Goal: Information Seeking & Learning: Learn about a topic

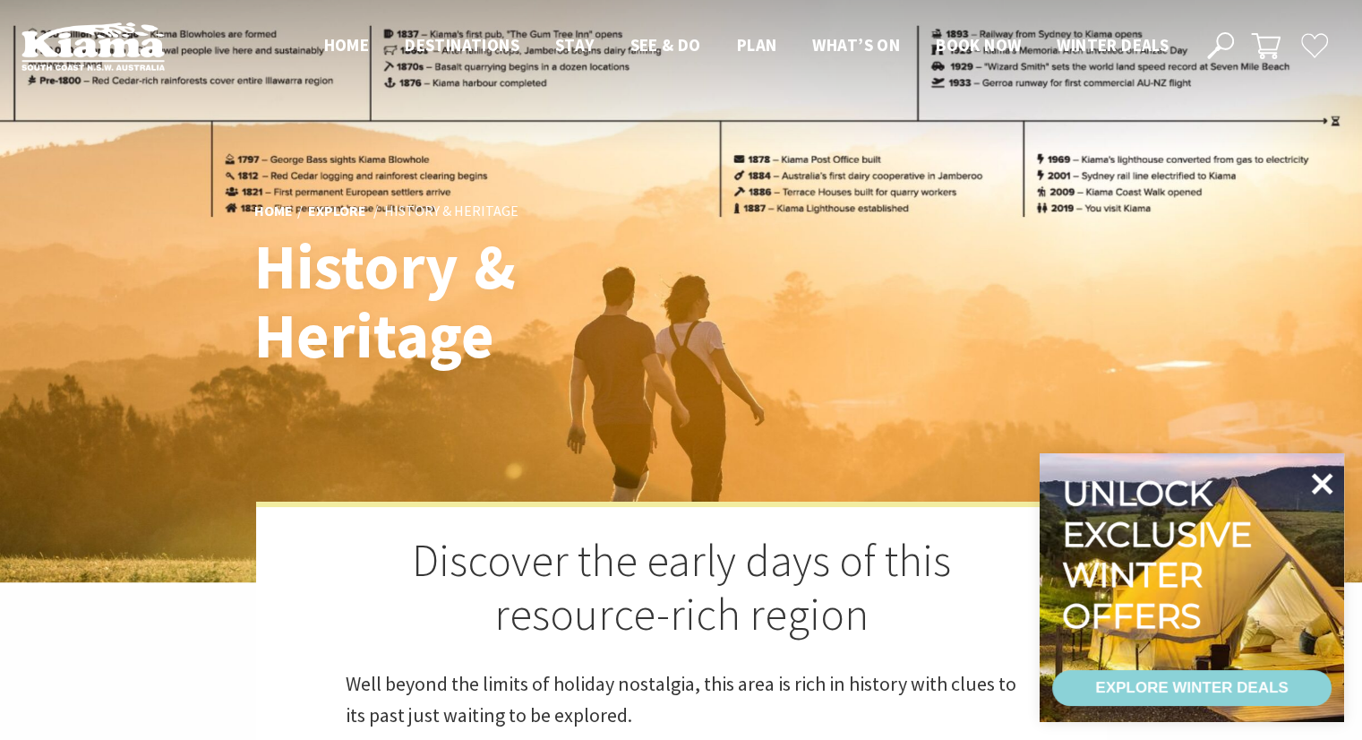
scroll to position [8, 9]
click at [1332, 472] on icon at bounding box center [1321, 483] width 43 height 43
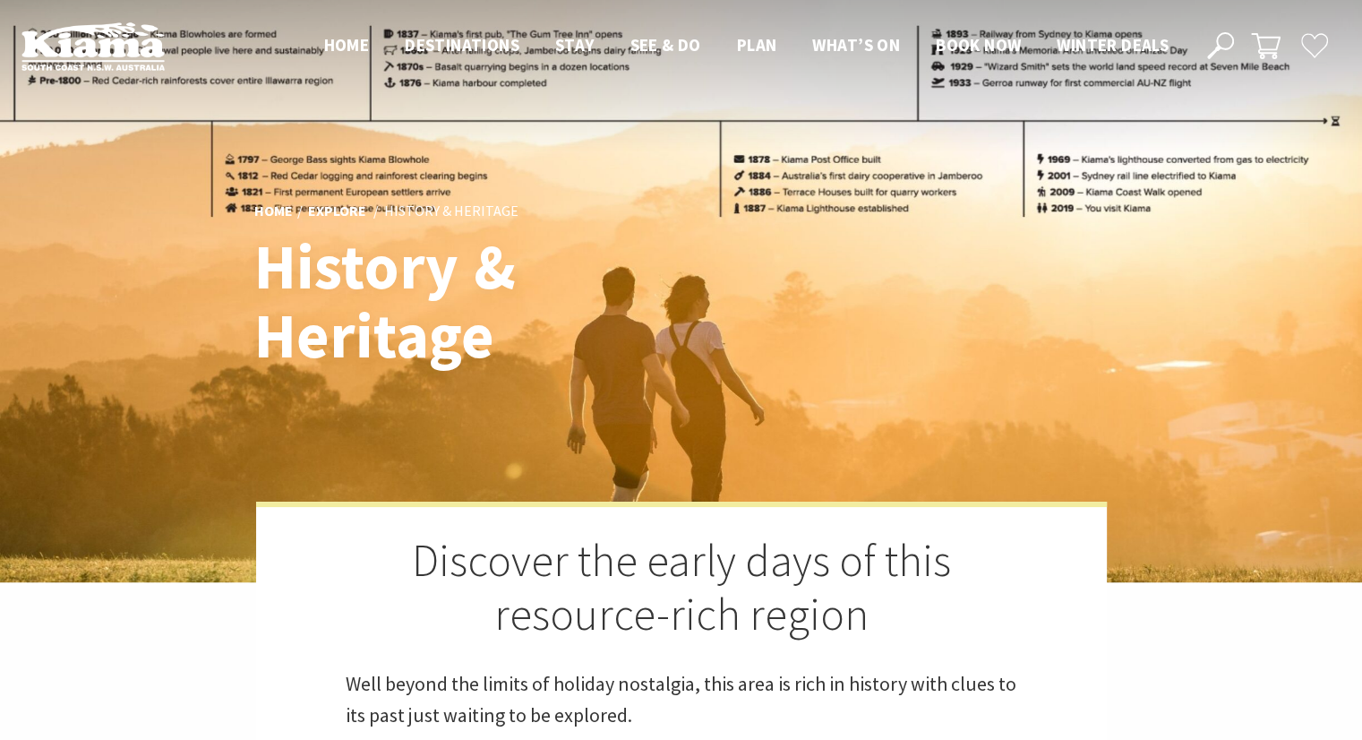
scroll to position [0, 0]
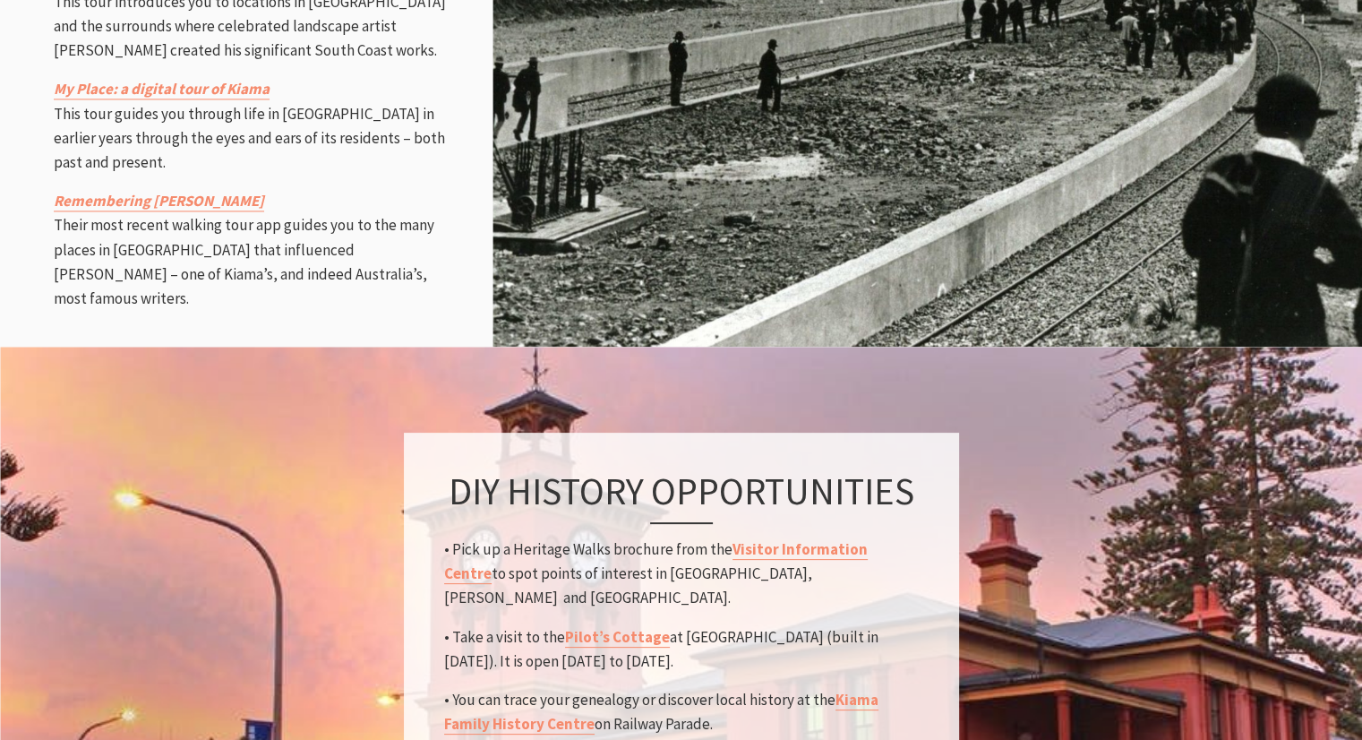
scroll to position [2683, 0]
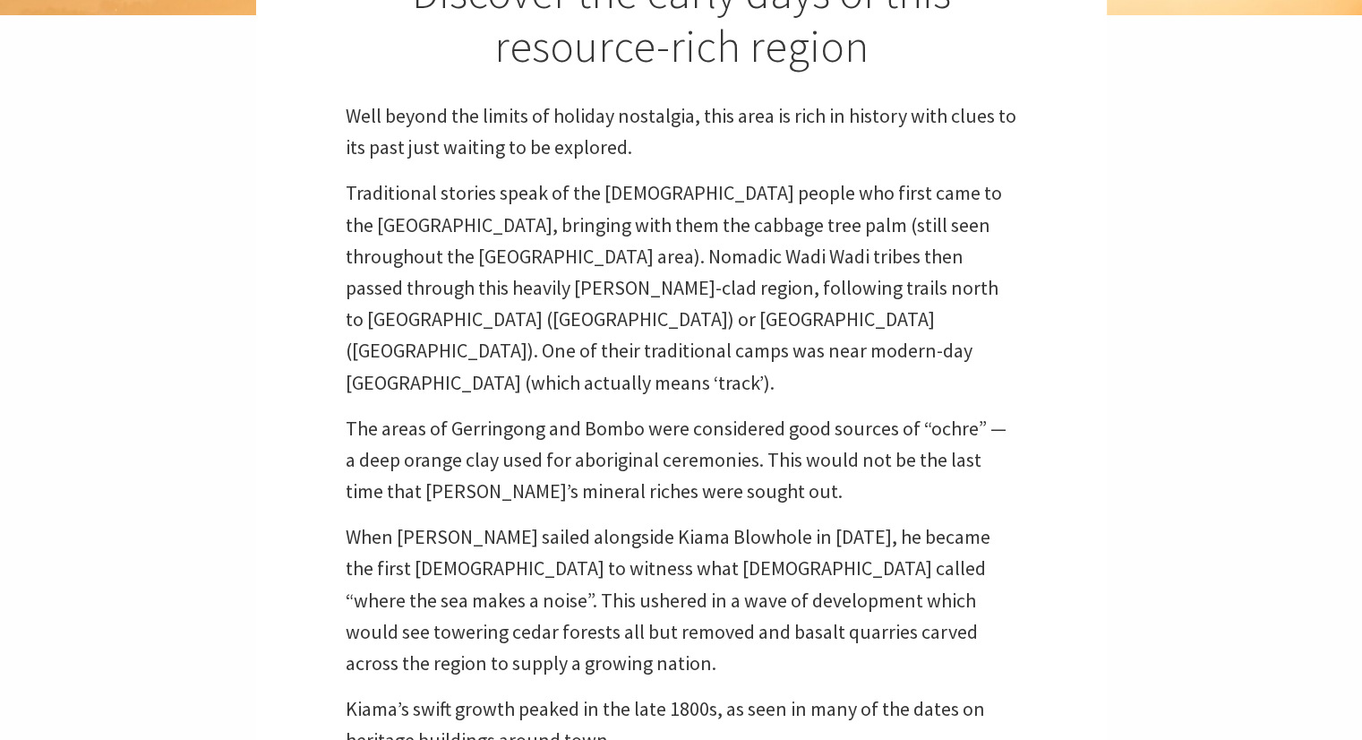
scroll to position [571, 0]
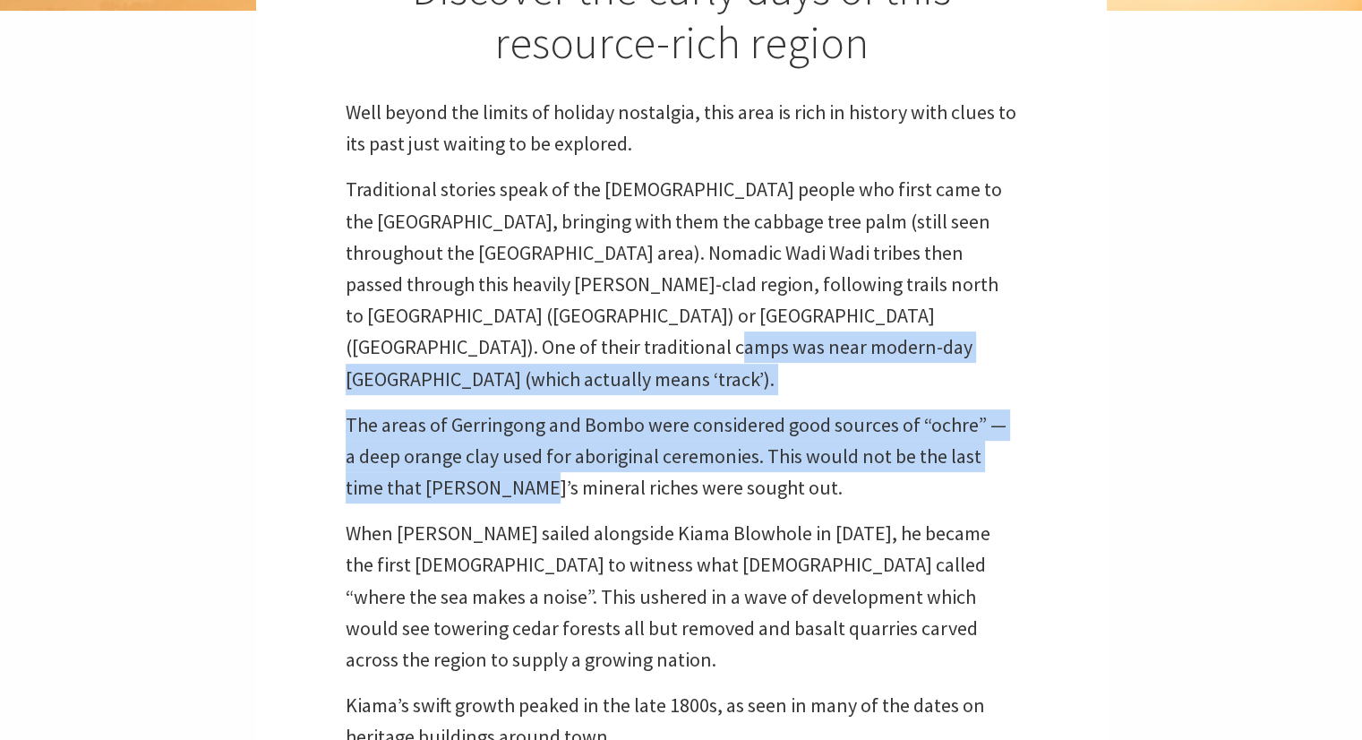
drag, startPoint x: 492, startPoint y: 348, endPoint x: 509, endPoint y: 481, distance: 133.6
click at [509, 481] on div "Discover the early days of this resource-rich region Well beyond the limits of …" at bounding box center [681, 341] width 851 height 823
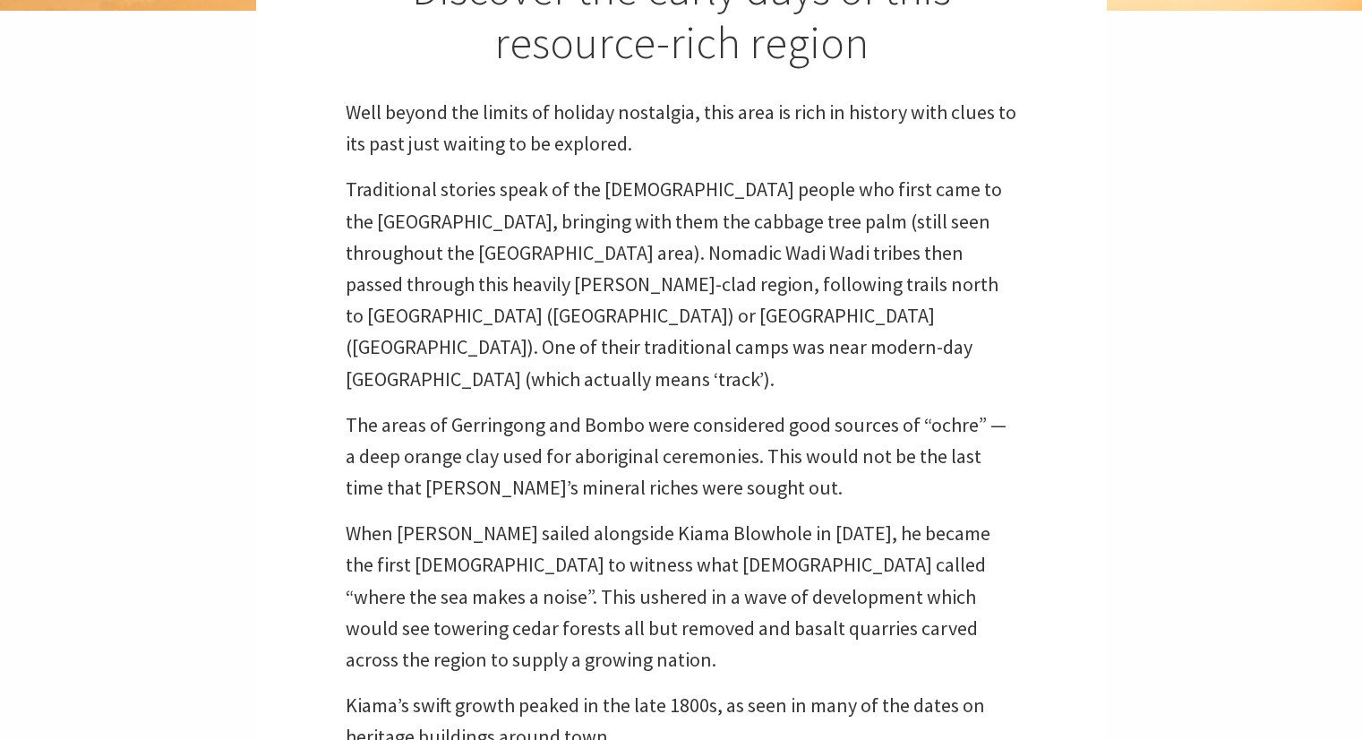
click at [560, 535] on p "When George Bass sailed alongside Kiama Blowhole in December 1797, he became th…" at bounding box center [682, 597] width 672 height 158
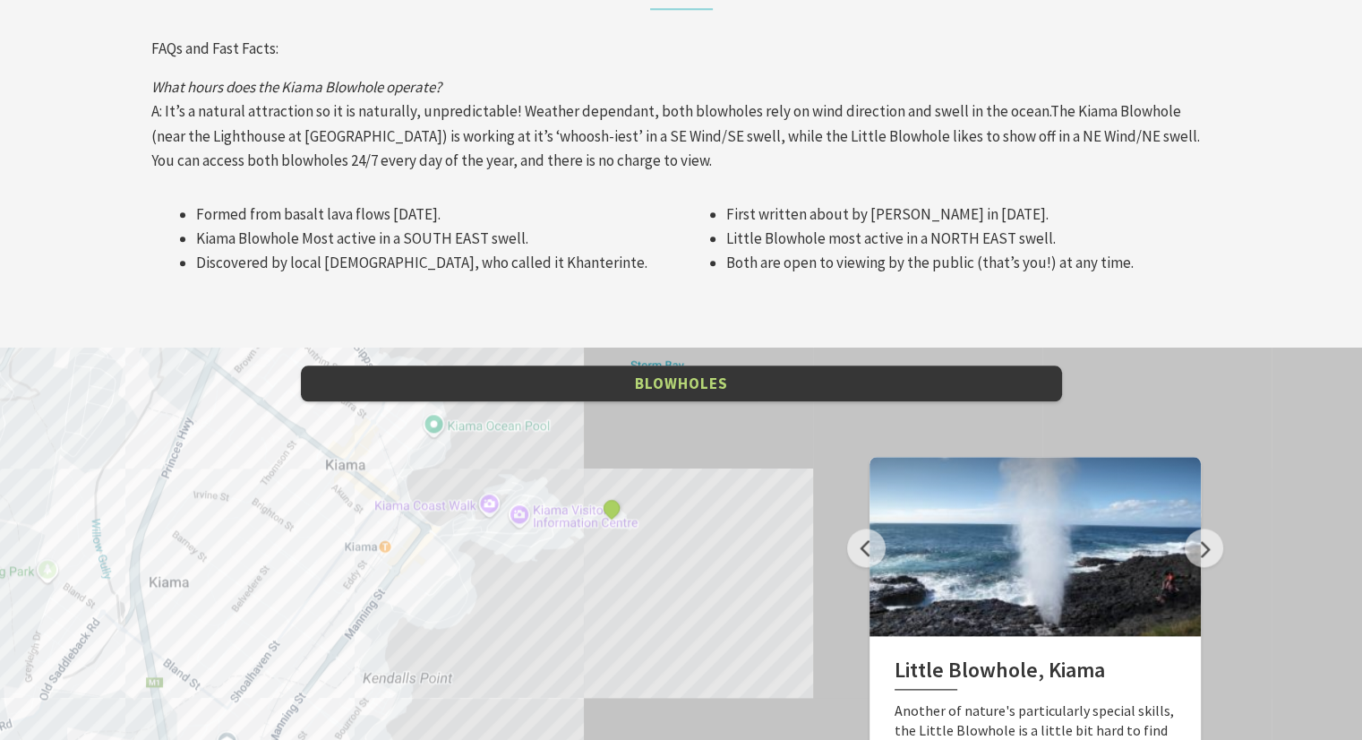
scroll to position [2070, 0]
